Goal: Check status: Check status

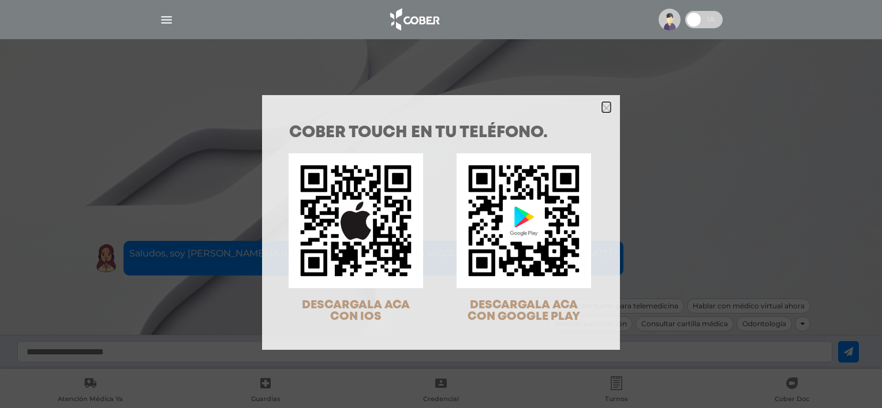
click at [602, 111] on icon "Close" at bounding box center [606, 108] width 9 height 9
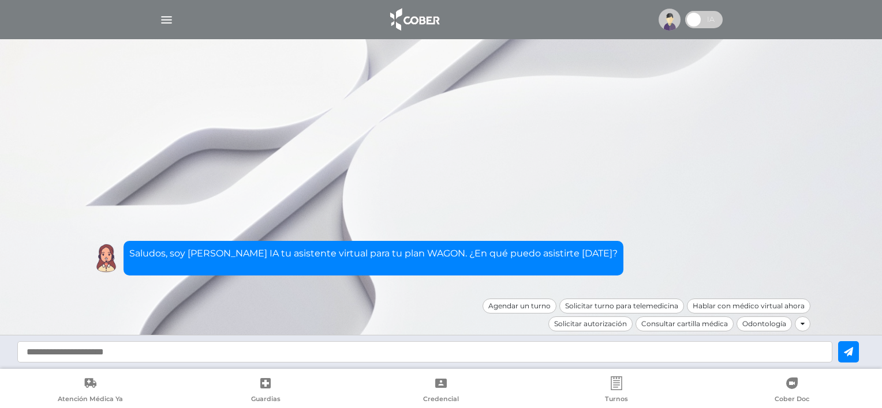
click at [168, 23] on img "button" at bounding box center [166, 20] width 14 height 14
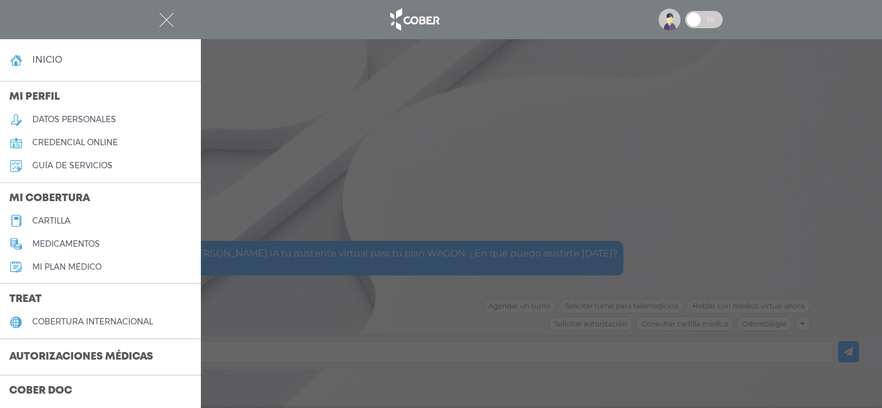
click at [110, 349] on h3 "Autorizaciones médicas" at bounding box center [81, 358] width 162 height 22
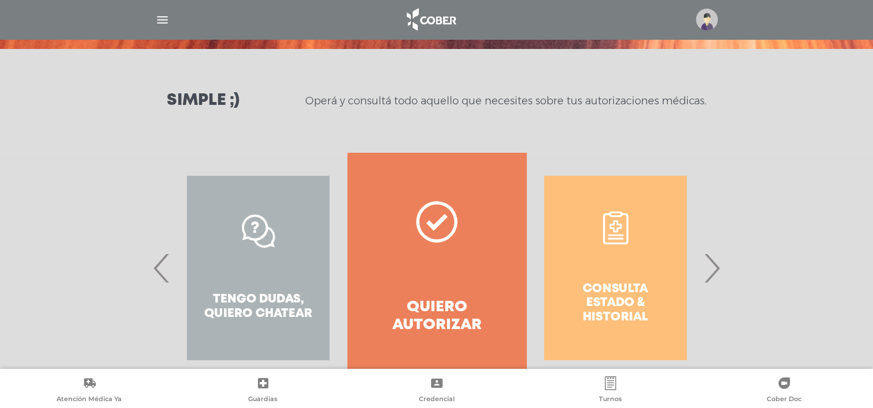
scroll to position [171, 0]
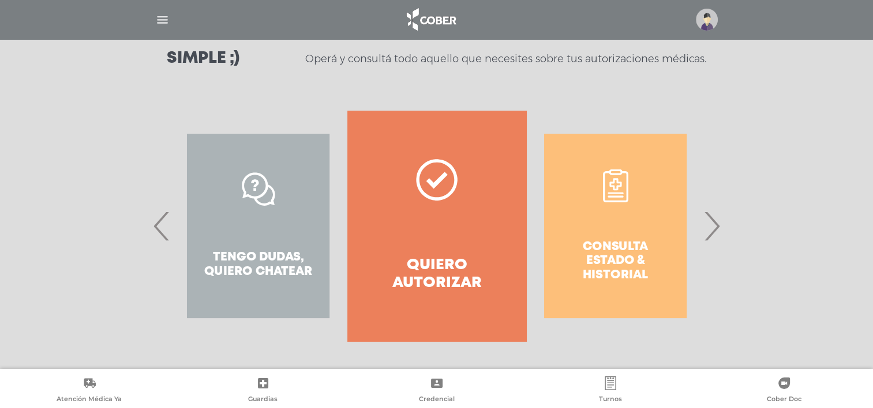
click at [616, 226] on div "Consulta estado & historial" at bounding box center [615, 226] width 178 height 231
click at [605, 183] on div "Consulta estado & historial" at bounding box center [615, 226] width 178 height 231
click at [711, 240] on span "›" at bounding box center [711, 226] width 23 height 62
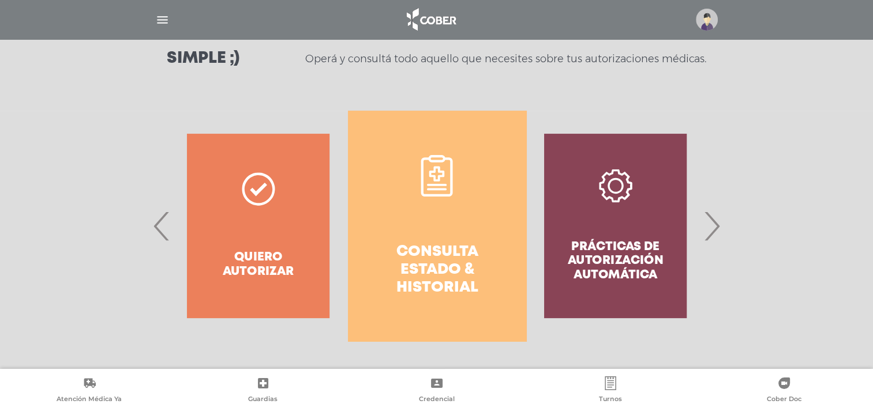
click at [418, 261] on h4 "Consulta estado & historial" at bounding box center [437, 270] width 137 height 54
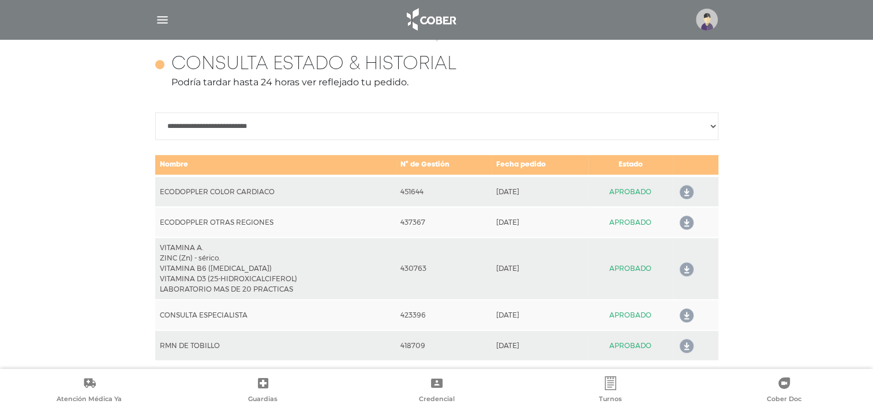
scroll to position [512, 0]
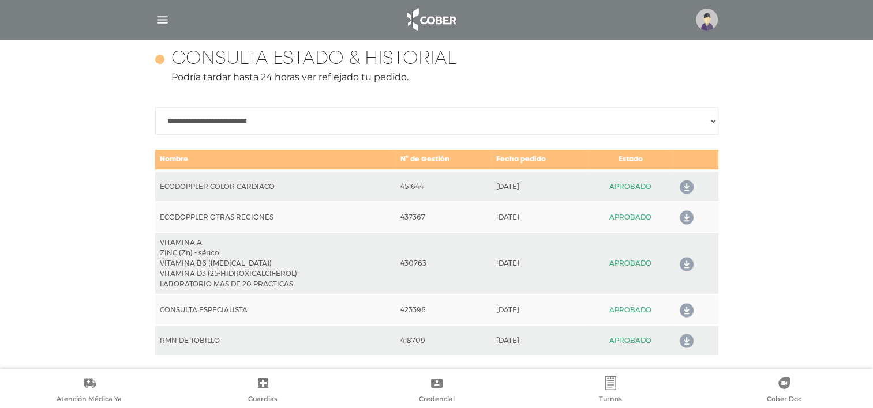
click at [683, 188] on icon at bounding box center [684, 187] width 18 height 18
